Goal: Check status

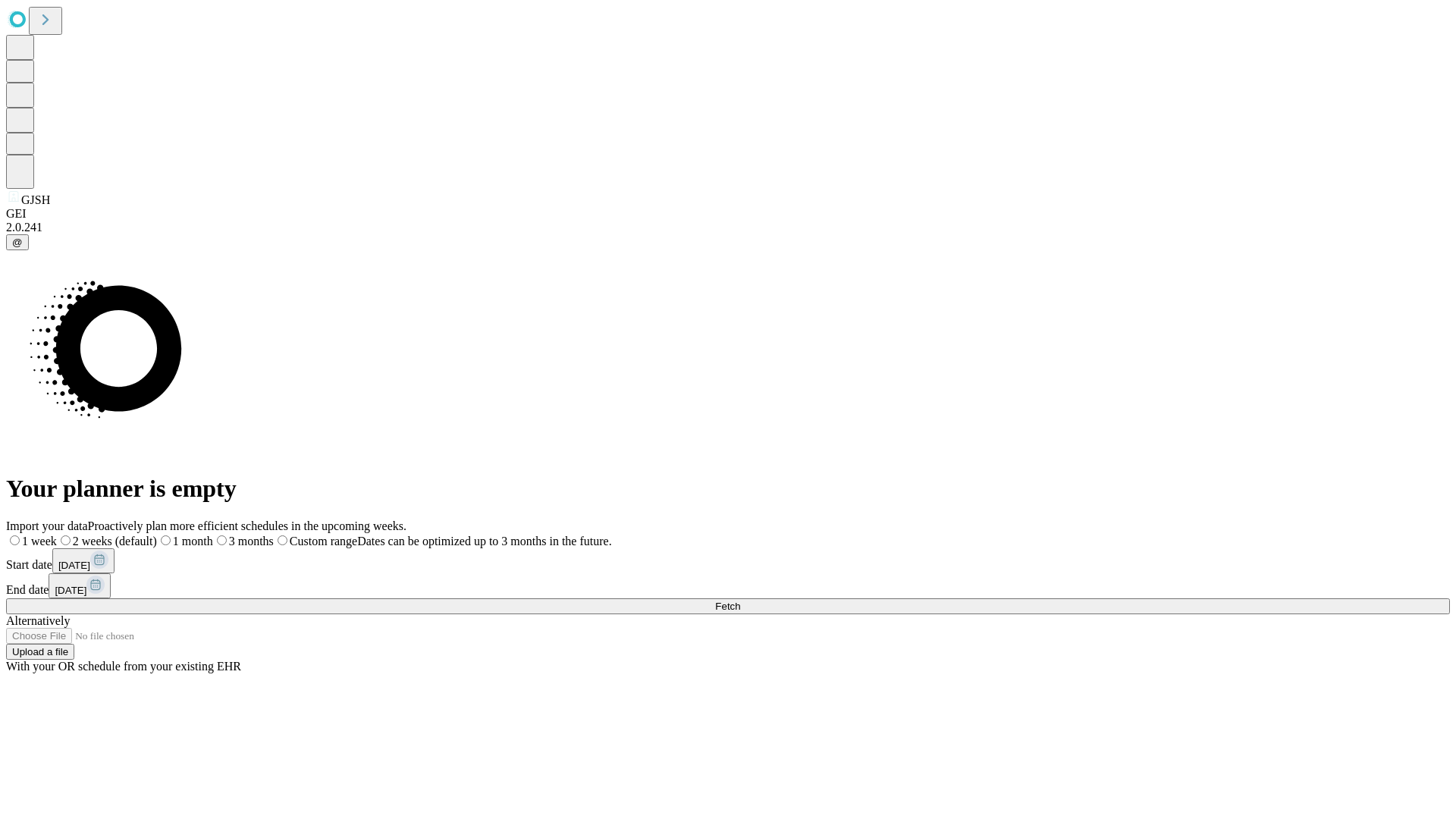
click at [740, 600] on span "Fetch" at bounding box center [727, 606] width 25 height 12
